Goal: Navigation & Orientation: Find specific page/section

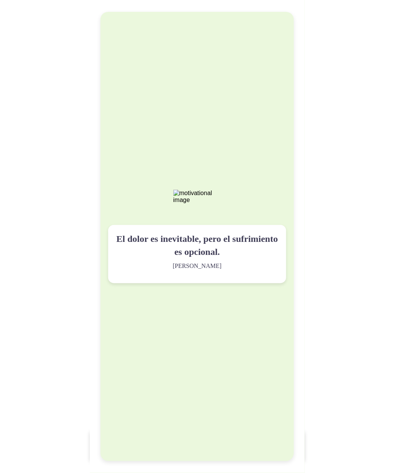
click at [121, 123] on div "El dolor es inevitable, pero el sufrimiento es opcional. [PERSON_NAME]" at bounding box center [196, 236] width 193 height 449
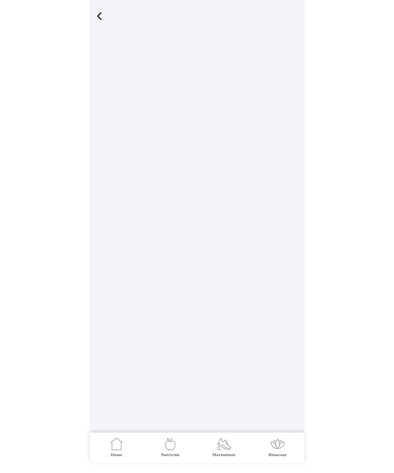
click at [112, 447] on icon at bounding box center [116, 446] width 9 height 8
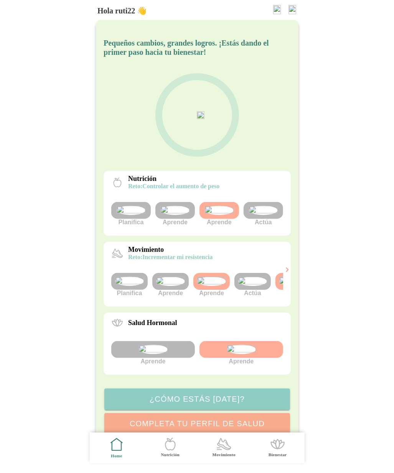
click at [225, 215] on img at bounding box center [219, 210] width 29 height 9
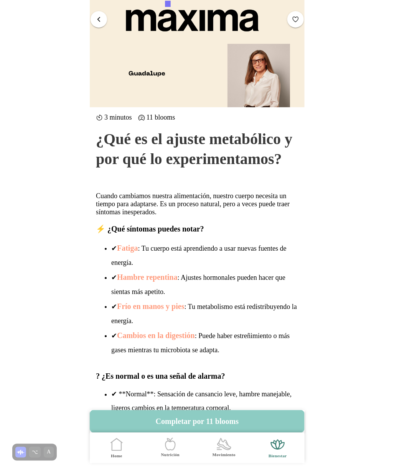
click at [97, 16] on span "button" at bounding box center [98, 18] width 7 height 7
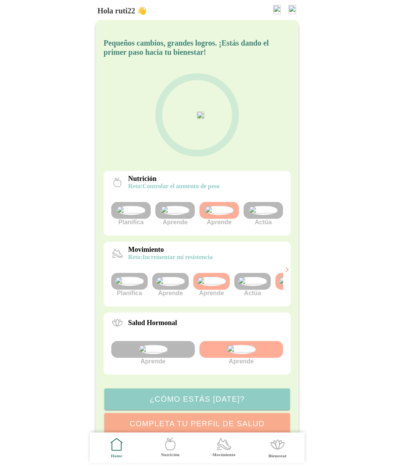
click at [255, 215] on img at bounding box center [263, 210] width 29 height 9
